Goal: Transaction & Acquisition: Subscribe to service/newsletter

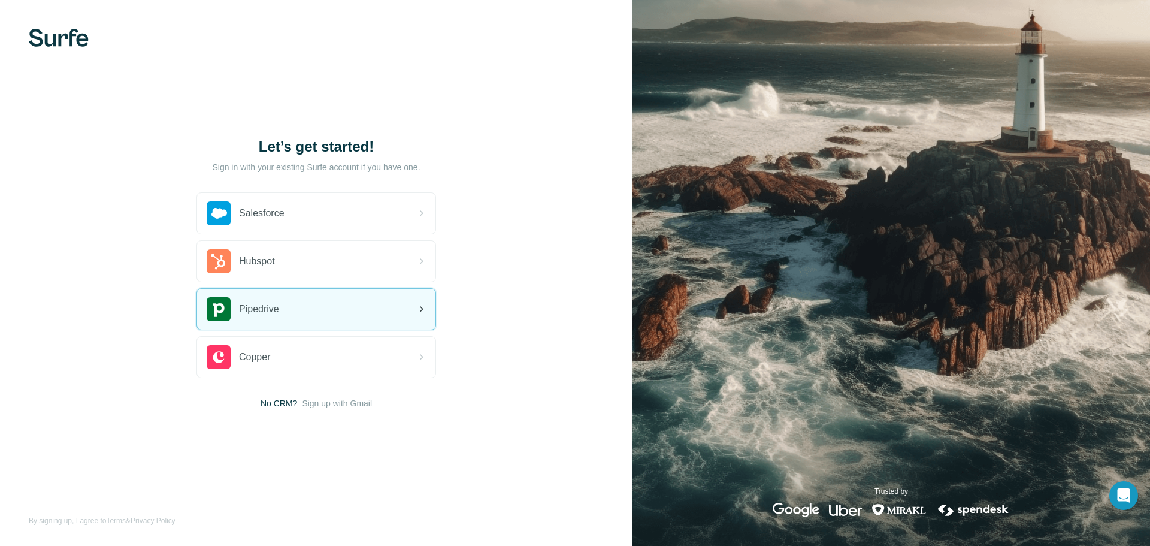
click at [271, 306] on span "Pipedrive" at bounding box center [259, 309] width 40 height 14
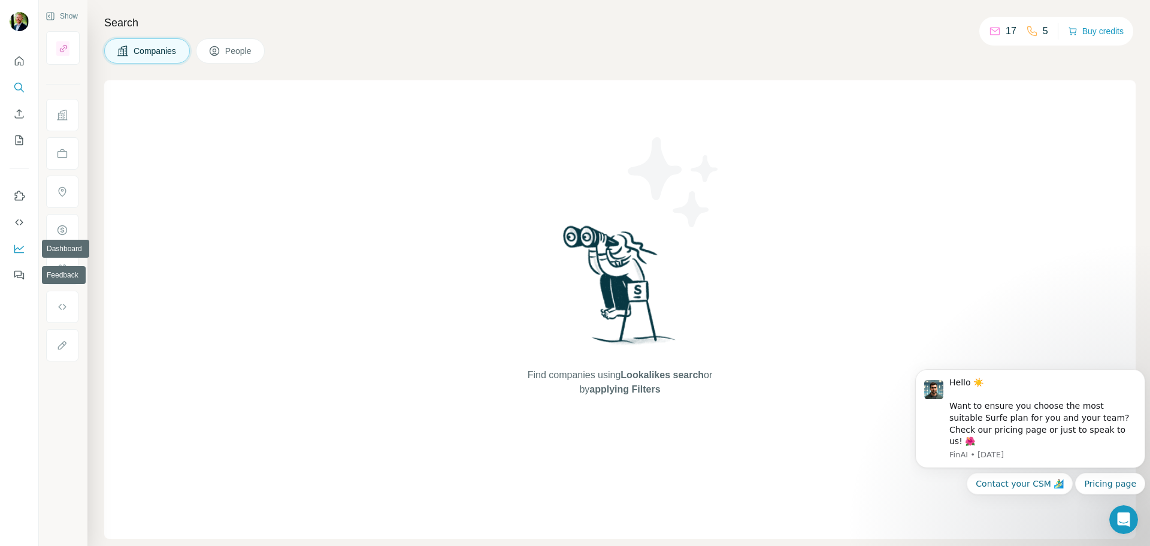
click at [19, 249] on icon "Dashboard" at bounding box center [19, 249] width 12 height 12
click at [13, 60] on button "Quick start" at bounding box center [19, 61] width 19 height 22
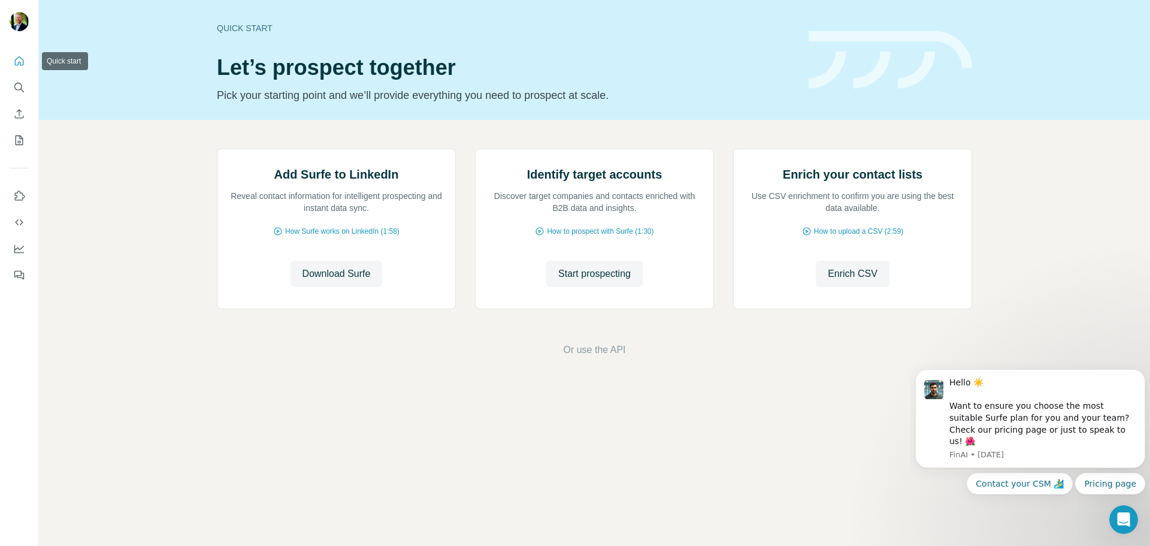
click at [19, 67] on icon "Quick start" at bounding box center [19, 61] width 12 height 12
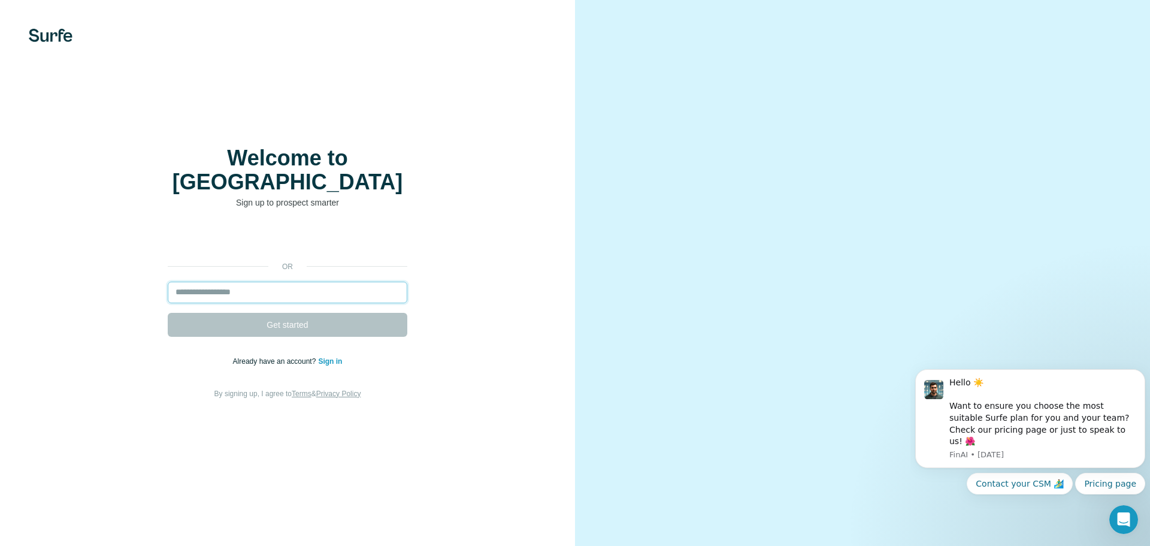
click at [325, 282] on input "email" at bounding box center [288, 293] width 240 height 22
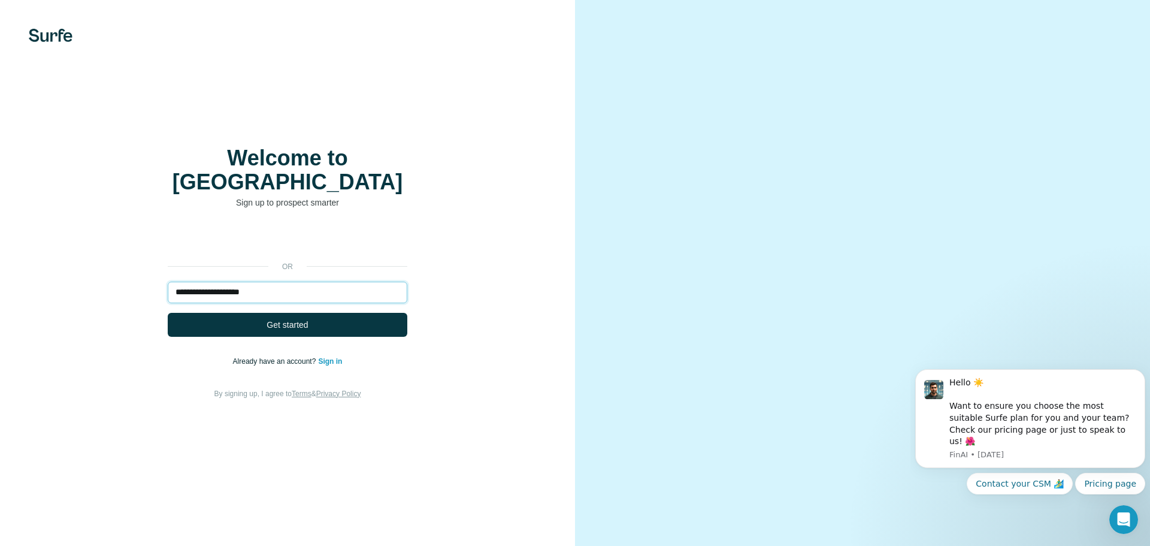
type input "**********"
click at [312, 313] on button "Get started" at bounding box center [288, 325] width 240 height 24
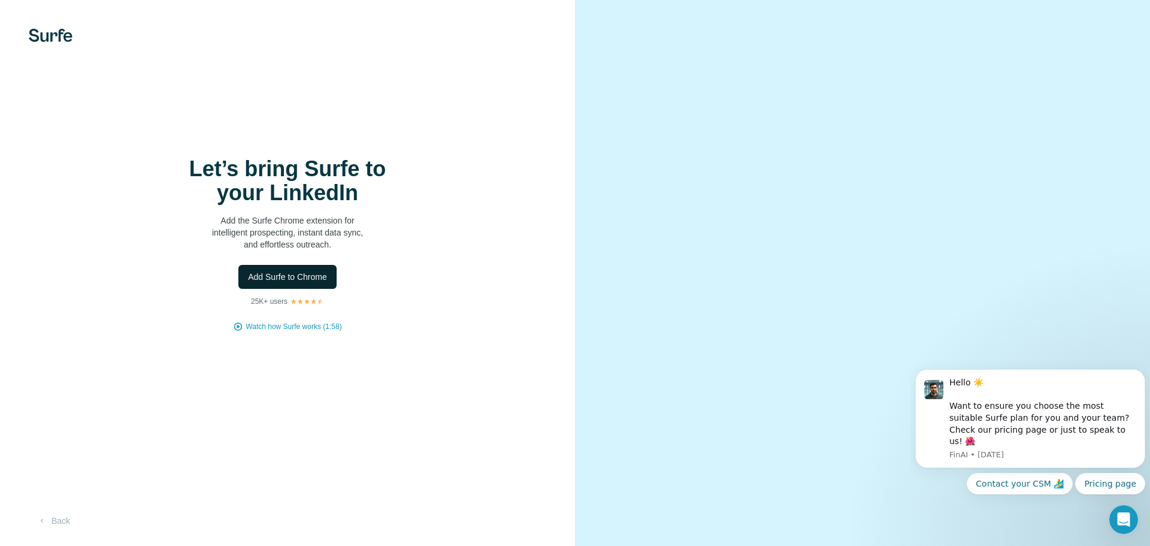
click at [297, 275] on span "Add Surfe to Chrome" at bounding box center [287, 277] width 79 height 12
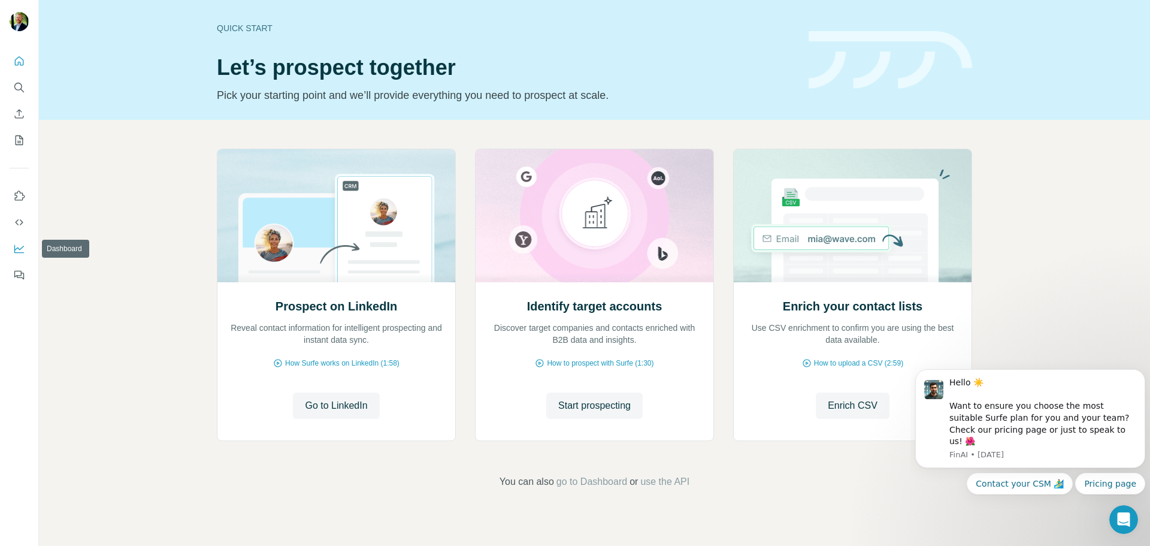
click at [22, 249] on icon "Dashboard" at bounding box center [19, 249] width 12 height 12
click at [347, 407] on span "Go to LinkedIn" at bounding box center [336, 405] width 62 height 14
click at [21, 252] on icon "Dashboard" at bounding box center [19, 249] width 12 height 12
